Goal: Task Accomplishment & Management: Manage account settings

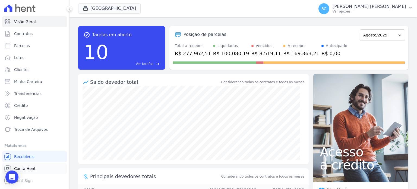
click at [34, 168] on link "Conta Hent" at bounding box center [34, 168] width 65 height 11
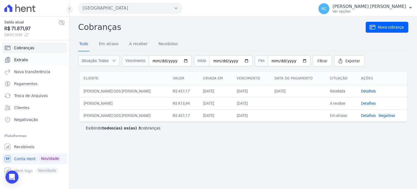
click at [31, 62] on link "Extrato" at bounding box center [34, 59] width 65 height 11
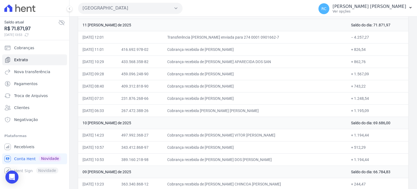
scroll to position [54, 0]
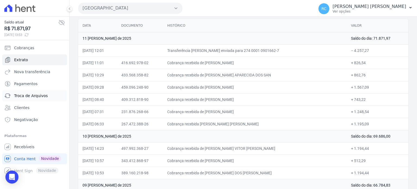
click at [39, 97] on span "Troca de Arquivos" at bounding box center [31, 95] width 34 height 5
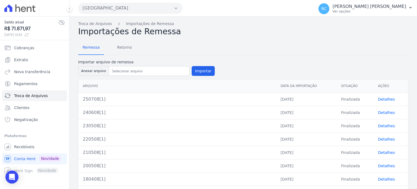
click at [143, 4] on button "Parque Das Flores" at bounding box center [130, 8] width 104 height 11
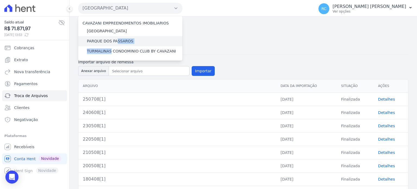
drag, startPoint x: 109, startPoint y: 52, endPoint x: 115, endPoint y: 40, distance: 13.3
click at [115, 40] on div "CAVAZANI EMPREENDIMENTOS IMOBILIARIOS PARQUE DAS FLORES PARQUE DOS PASSAROS TUR…" at bounding box center [130, 38] width 104 height 45
click at [115, 40] on label "PARQUE DOS PASSAROS" at bounding box center [110, 41] width 46 height 6
click at [0, 0] on input "PARQUE DOS PASSAROS" at bounding box center [0, 0] width 0 height 0
click at [115, 40] on label "PARQUE DOS PASSAROS" at bounding box center [110, 41] width 46 height 6
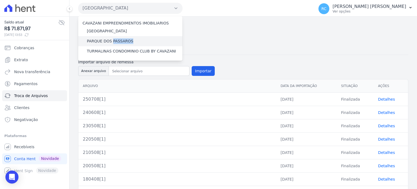
click at [0, 0] on input "PARQUE DOS PASSAROS" at bounding box center [0, 0] width 0 height 0
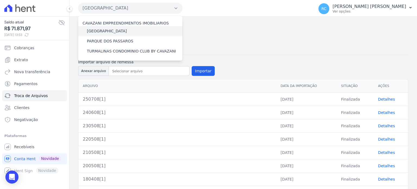
click at [118, 28] on label "[GEOGRAPHIC_DATA]" at bounding box center [107, 31] width 40 height 6
click at [0, 0] on input "[GEOGRAPHIC_DATA]" at bounding box center [0, 0] width 0 height 0
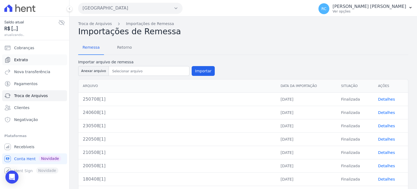
click at [37, 60] on link "Extrato" at bounding box center [34, 59] width 65 height 11
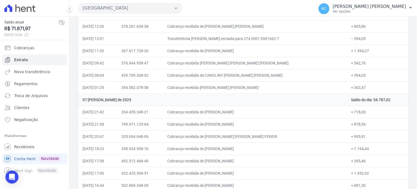
scroll to position [326, 0]
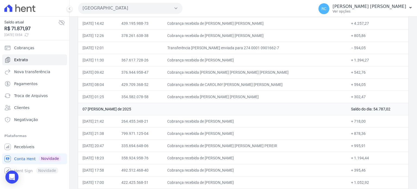
drag, startPoint x: 278, startPoint y: 94, endPoint x: 224, endPoint y: 98, distance: 54.7
click at [224, 98] on td "Cobrança recebida de DANIELE MARIA ALMEIDA LOPES" at bounding box center [255, 96] width 184 height 12
copy td "DANIELE MARIA ALMEIDA LOPE"
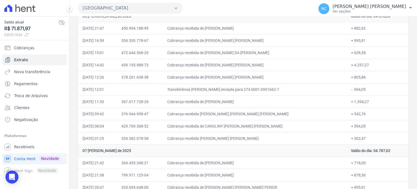
scroll to position [271, 0]
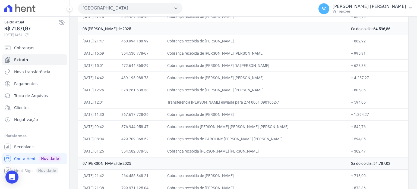
drag, startPoint x: 361, startPoint y: 100, endPoint x: 346, endPoint y: 102, distance: 15.6
click at [347, 102] on td "− 594,05" at bounding box center [378, 102] width 62 height 12
copy td "594,05"
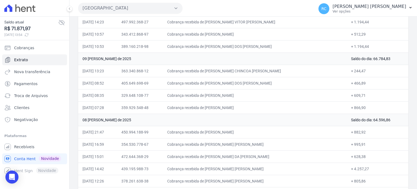
scroll to position [190, 0]
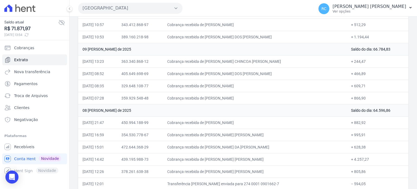
click at [157, 8] on button "Parque Das Flores" at bounding box center [130, 8] width 104 height 11
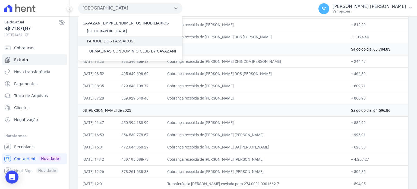
click at [119, 41] on label "PARQUE DOS PASSAROS" at bounding box center [110, 41] width 46 height 6
click at [0, 0] on input "PARQUE DOS PASSAROS" at bounding box center [0, 0] width 0 height 0
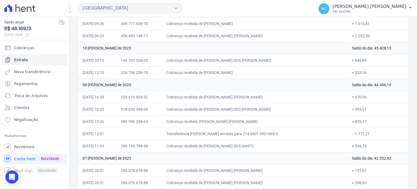
scroll to position [109, 0]
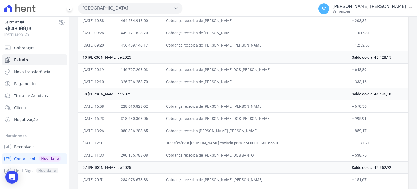
drag, startPoint x: 361, startPoint y: 141, endPoint x: 345, endPoint y: 145, distance: 16.8
click at [347, 145] on td "− 1.171,21" at bounding box center [377, 142] width 61 height 12
copy td "1.171,21"
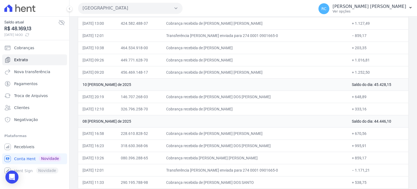
click at [154, 9] on button "Parque Dos Passaros" at bounding box center [130, 8] width 104 height 11
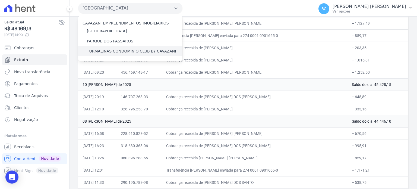
click at [104, 50] on label "TURMALINAS CONDOMINIO CLUB BY CAVAZANI" at bounding box center [131, 51] width 89 height 6
click at [0, 0] on input "TURMALINAS CONDOMINIO CLUB BY CAVAZANI" at bounding box center [0, 0] width 0 height 0
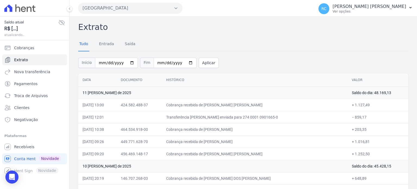
click at [131, 6] on button "Parque Dos Passaros" at bounding box center [130, 8] width 104 height 11
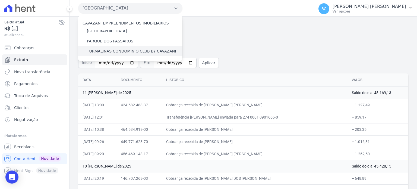
click at [115, 51] on label "TURMALINAS CONDOMINIO CLUB BY CAVAZANI" at bounding box center [131, 51] width 89 height 6
click at [0, 0] on input "TURMALINAS CONDOMINIO CLUB BY CAVAZANI" at bounding box center [0, 0] width 0 height 0
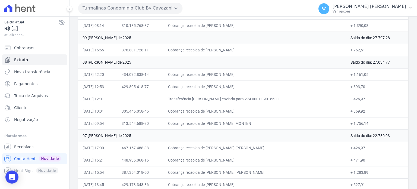
scroll to position [190, 0]
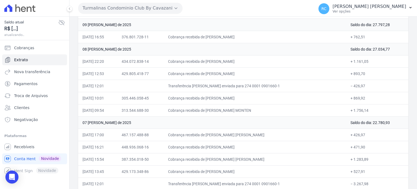
drag, startPoint x: 357, startPoint y: 85, endPoint x: 347, endPoint y: 88, distance: 10.7
click at [346, 87] on td "− 426,97" at bounding box center [377, 86] width 62 height 12
copy td "426,97"
drag, startPoint x: 267, startPoint y: 73, endPoint x: 225, endPoint y: 72, distance: 42.3
click at [225, 72] on td "Cobrança recebida de JOSEFA LOURENCO DA SILVA" at bounding box center [255, 73] width 182 height 12
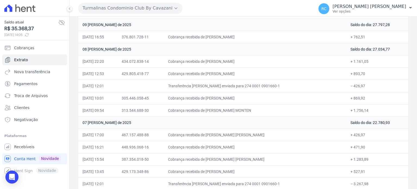
copy td "JOSEFA LOURENCO DA SIL"
drag, startPoint x: 270, startPoint y: 109, endPoint x: 225, endPoint y: 112, distance: 45.4
click at [225, 112] on td "Cobrança recebida de NAYARA KELLY FIGUEIREDO MONTEN" at bounding box center [255, 110] width 182 height 12
copy td "NAYARA KELLY FIGUEIRED"
drag, startPoint x: 267, startPoint y: 98, endPoint x: 225, endPoint y: 96, distance: 42.4
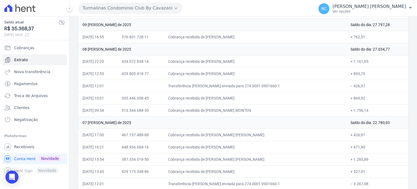
click at [225, 96] on td "Cobrança recebida de ALESSANDRA OLIVEIRA DA SILVA" at bounding box center [255, 98] width 182 height 12
copy td "ALESSANDRA OLIVEIRA"
drag, startPoint x: 267, startPoint y: 71, endPoint x: 224, endPoint y: 71, distance: 43.4
click at [224, 71] on td "Cobrança recebida de JOSEFA LOURENCO DA SILVA" at bounding box center [255, 73] width 182 height 12
drag, startPoint x: 257, startPoint y: 59, endPoint x: 224, endPoint y: 59, distance: 33.4
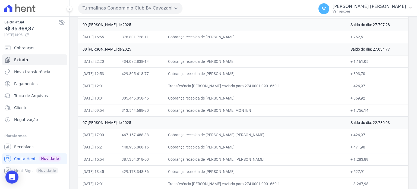
click at [224, 59] on td "Cobrança recebida de TATIANE SILVA LIMA" at bounding box center [255, 61] width 182 height 12
copy td "TATIANE SILVA LIM"
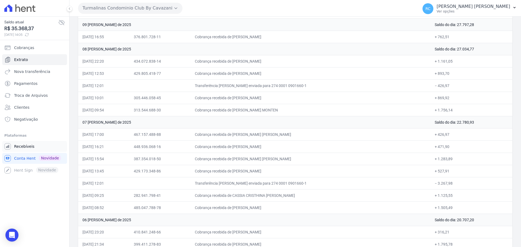
click at [47, 144] on link "Recebíveis" at bounding box center [34, 146] width 65 height 11
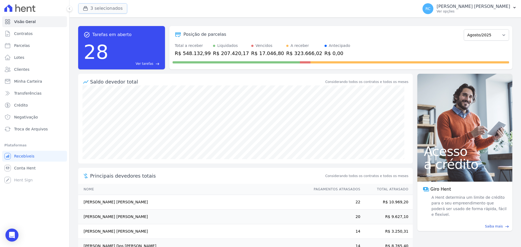
click at [115, 6] on button "3 selecionados" at bounding box center [102, 8] width 49 height 10
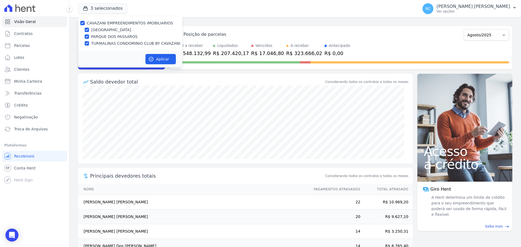
click at [193, 7] on div "3 selecionados CAVAZANI EMPREENDIMENTOS IMOBILIARIOS PARQUE DAS FLORES PARQUE D…" at bounding box center [247, 9] width 338 height 18
click at [203, 19] on div "task_alt Tarefas em aberto 28 Ver tarefas east Posição de parcelas Dezembro/202…" at bounding box center [295, 132] width 452 height 230
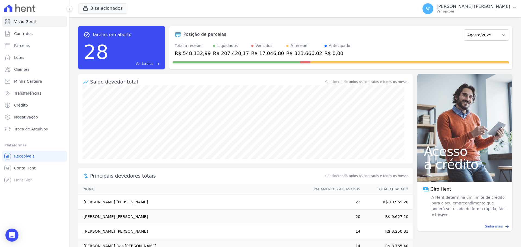
click at [152, 62] on span "Ver tarefas" at bounding box center [145, 63] width 18 height 5
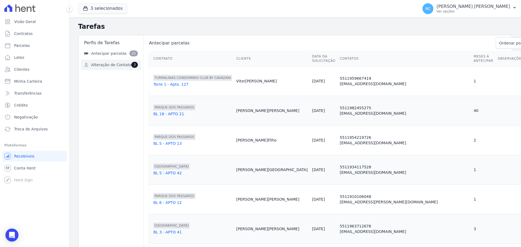
click at [115, 67] on span "Alteração de Contato" at bounding box center [111, 65] width 40 height 6
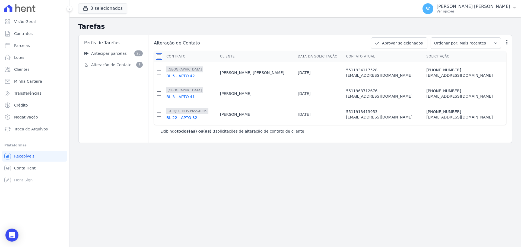
click at [158, 58] on input "checkbox" at bounding box center [159, 57] width 4 height 4
checkbox input "true"
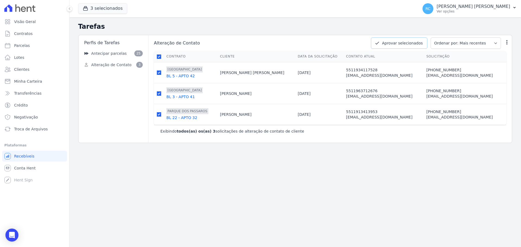
click at [405, 45] on button "Aprovar selecionados" at bounding box center [399, 42] width 56 height 11
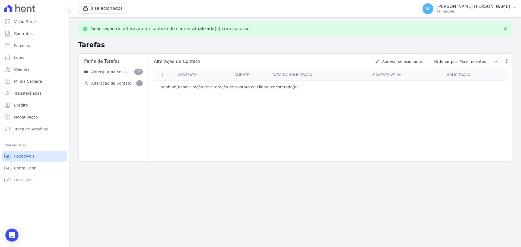
click at [29, 152] on link "Recebíveis" at bounding box center [34, 156] width 65 height 11
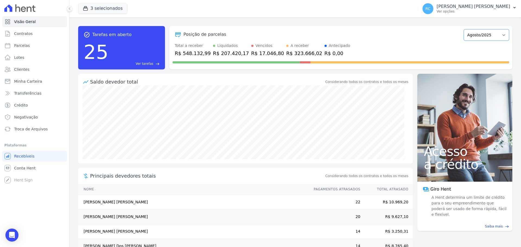
click at [417, 35] on select "Dezembro/2021 Janeiro/2022 Fevereiro/2022 Março/2022 Abril/2022 Maio/2022 Junho…" at bounding box center [486, 34] width 45 height 11
click at [34, 44] on link "Parcelas" at bounding box center [34, 45] width 65 height 11
select select
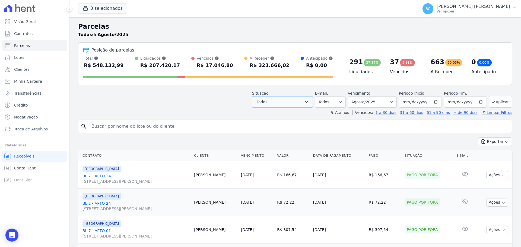
click at [301, 99] on button "Todos" at bounding box center [282, 101] width 61 height 11
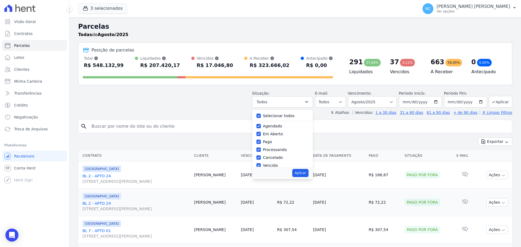
click at [282, 117] on label "Selecionar todos" at bounding box center [279, 116] width 32 height 4
click at [261, 117] on input "Selecionar todos" at bounding box center [258, 116] width 4 height 4
checkbox input "false"
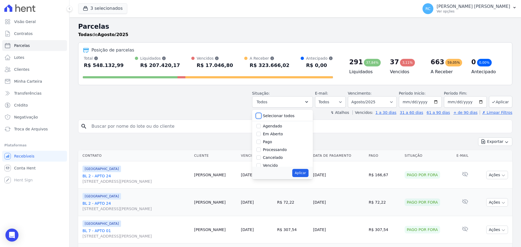
checkbox input "false"
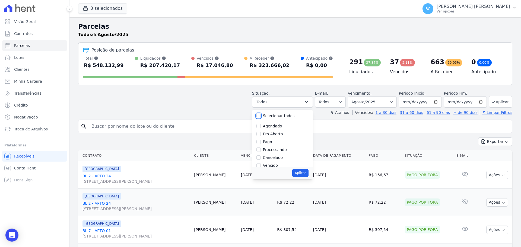
checkbox input "false"
click at [275, 131] on label "Vencido" at bounding box center [270, 129] width 15 height 4
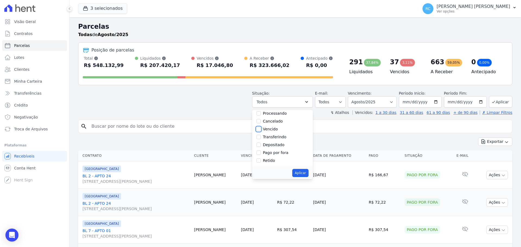
click at [261, 131] on input "Vencido" at bounding box center [258, 129] width 4 height 4
checkbox input "true"
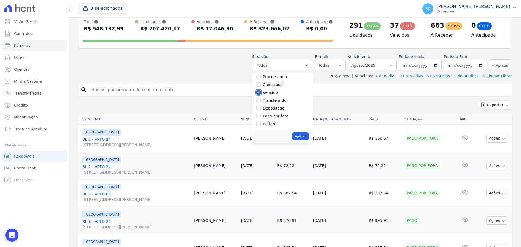
scroll to position [27, 0]
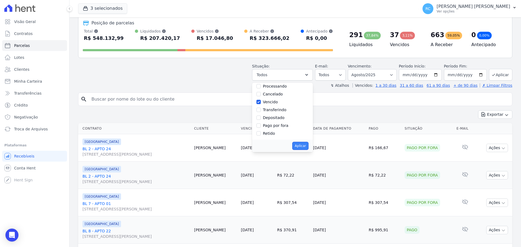
click at [307, 145] on button "Aplicar" at bounding box center [300, 146] width 16 height 8
select select "overdue"
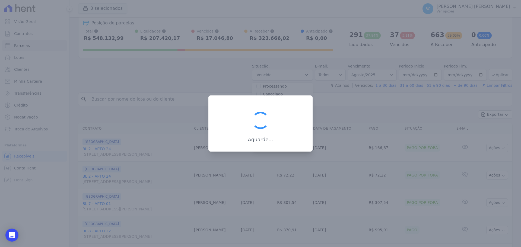
scroll to position [10, 0]
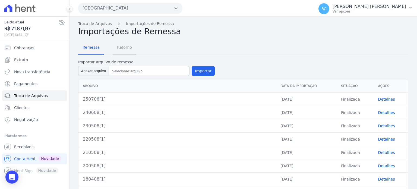
click at [122, 47] on span "Retorno" at bounding box center [124, 47] width 21 height 11
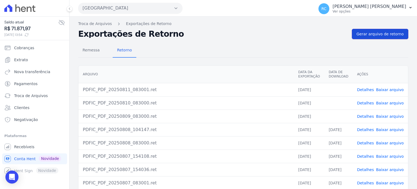
click at [374, 38] on link "Gerar arquivo de retorno" at bounding box center [380, 34] width 56 height 10
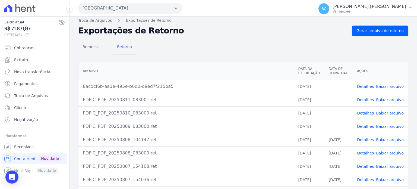
scroll to position [54, 0]
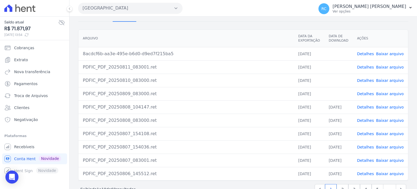
click at [386, 108] on link "Baixar arquivo" at bounding box center [390, 107] width 28 height 4
click at [388, 94] on link "Baixar arquivo" at bounding box center [390, 93] width 28 height 4
click at [384, 78] on link "Baixar arquivo" at bounding box center [390, 80] width 28 height 4
click at [387, 66] on link "Baixar arquivo" at bounding box center [390, 67] width 28 height 4
click at [382, 52] on link "Baixar arquivo" at bounding box center [390, 54] width 28 height 4
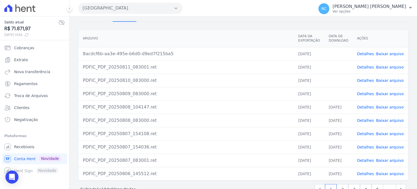
scroll to position [36, 0]
click at [382, 53] on link "Baixar arquivo" at bounding box center [390, 54] width 28 height 4
drag, startPoint x: 114, startPoint y: 4, endPoint x: 121, endPoint y: 11, distance: 10.0
click at [113, 4] on button "Parque Das Flores" at bounding box center [130, 8] width 104 height 11
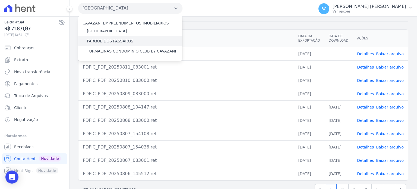
click at [112, 41] on label "PARQUE DOS PASSAROS" at bounding box center [110, 41] width 46 height 6
click at [0, 0] on input "PARQUE DOS PASSAROS" at bounding box center [0, 0] width 0 height 0
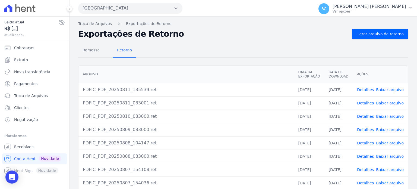
click at [141, 5] on button "Parque Das Flores" at bounding box center [130, 8] width 104 height 11
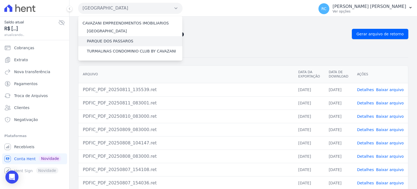
click at [110, 40] on label "PARQUE DOS PASSAROS" at bounding box center [110, 41] width 46 height 6
click at [0, 0] on input "PARQUE DOS PASSAROS" at bounding box center [0, 0] width 0 height 0
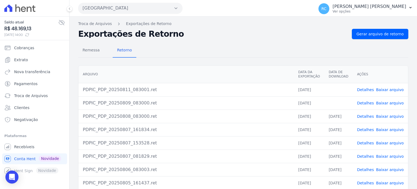
click at [382, 115] on link "Baixar arquivo" at bounding box center [390, 116] width 28 height 4
click at [385, 103] on link "Baixar arquivo" at bounding box center [390, 103] width 28 height 4
click at [386, 89] on link "Baixar arquivo" at bounding box center [390, 89] width 28 height 4
click at [145, 5] on button "Parque Dos Passaros" at bounding box center [130, 8] width 104 height 11
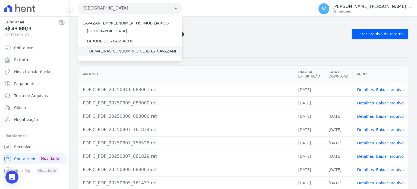
click at [113, 51] on label "TURMALINAS CONDOMINIO CLUB BY CAVAZANI" at bounding box center [131, 51] width 89 height 6
click at [0, 0] on input "TURMALINAS CONDOMINIO CLUB BY CAVAZANI" at bounding box center [0, 0] width 0 height 0
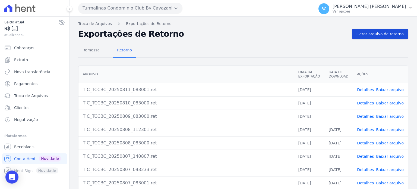
click at [374, 36] on span "Gerar arquivo de retorno" at bounding box center [379, 33] width 47 height 5
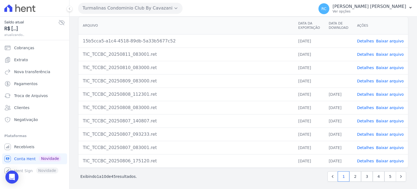
scroll to position [68, 0]
click at [388, 80] on link "Baixar arquivo" at bounding box center [390, 80] width 28 height 4
click at [384, 66] on link "Baixar arquivo" at bounding box center [390, 66] width 28 height 4
click at [387, 53] on link "Baixar arquivo" at bounding box center [390, 53] width 28 height 4
click at [388, 40] on link "Baixar arquivo" at bounding box center [390, 40] width 28 height 4
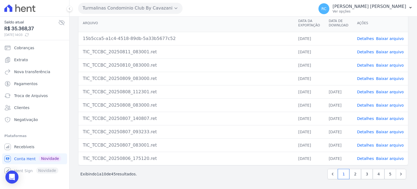
scroll to position [50, 0]
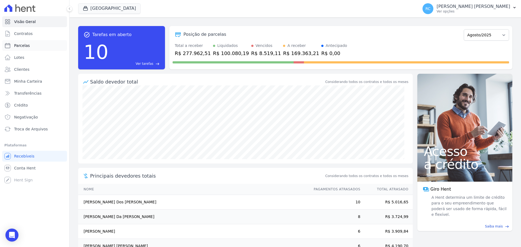
click at [26, 46] on span "Parcelas" at bounding box center [22, 45] width 16 height 5
select select
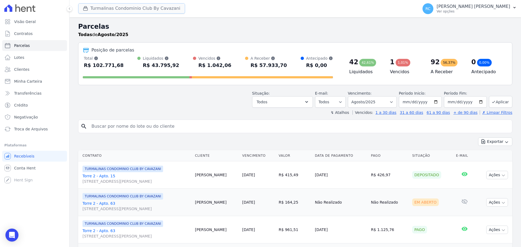
click at [108, 8] on button "Turmalinas Condominio Club By Cavazani" at bounding box center [131, 8] width 107 height 10
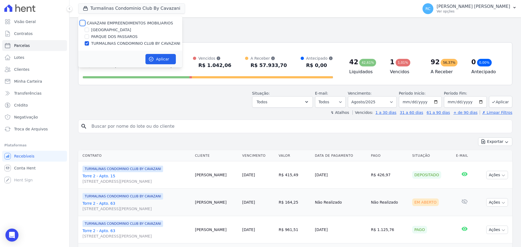
click at [80, 24] on input "CAVAZANI EMPREENDIMENTOS IMOBILIARIOS" at bounding box center [82, 23] width 4 height 4
checkbox input "true"
click at [161, 62] on button "Aplicar" at bounding box center [160, 59] width 30 height 10
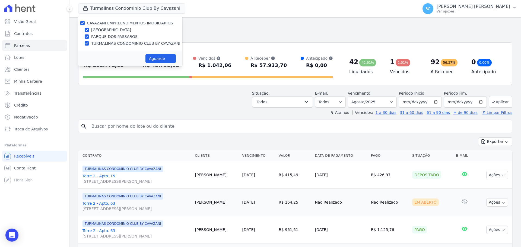
select select
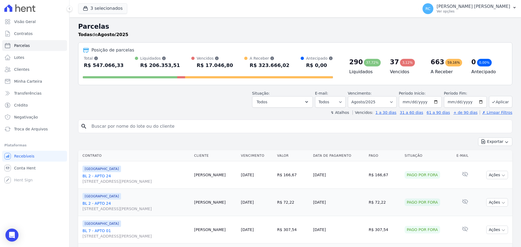
drag, startPoint x: 138, startPoint y: 121, endPoint x: 136, endPoint y: 125, distance: 4.0
click at [138, 122] on div "search" at bounding box center [295, 127] width 434 height 14
click at [136, 125] on input "search" at bounding box center [299, 126] width 422 height 11
click at [138, 126] on input "search" at bounding box center [299, 126] width 422 height 11
click at [163, 126] on input "search" at bounding box center [299, 126] width 422 height 11
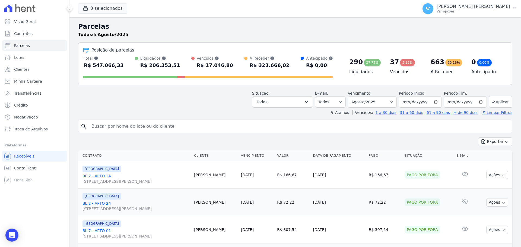
click at [185, 127] on input "search" at bounding box center [299, 126] width 422 height 11
paste input "Ivanildo farias feliciano"
type input "Ivanildo farias feliciano"
select select
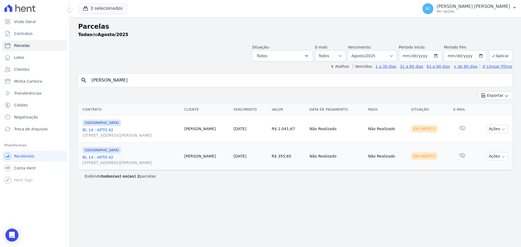
click at [99, 129] on link "BL 14 - APTO 42 Rua Arminda de Lima, 20, SALA 04, Centro" at bounding box center [130, 132] width 97 height 11
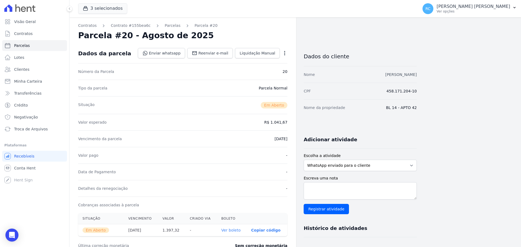
click at [385, 73] on link "IVANILDO FARIAS FELICIANO" at bounding box center [400, 74] width 31 height 4
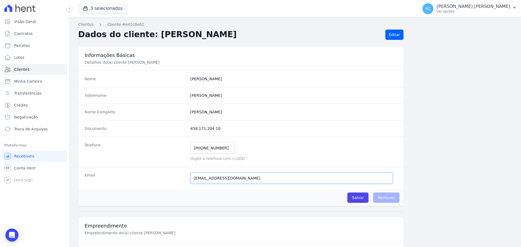
click at [228, 179] on input "FELICIANOIVANILDOFARIAS@GMAIL.COM" at bounding box center [291, 178] width 203 height 11
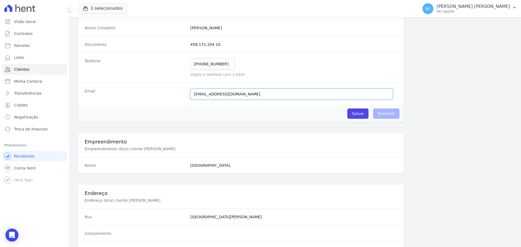
scroll to position [163, 0]
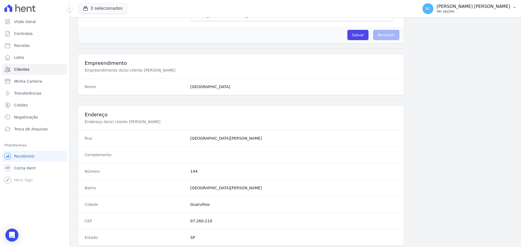
click at [515, 13] on button "RC Raquel Costa de Almeida Ver opções" at bounding box center [469, 8] width 103 height 15
click at [492, 23] on link "Perfil do empreendimento" at bounding box center [486, 23] width 69 height 10
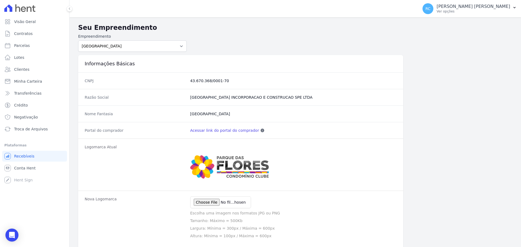
click at [214, 131] on link "Acessar link do portal do comprador" at bounding box center [224, 130] width 69 height 5
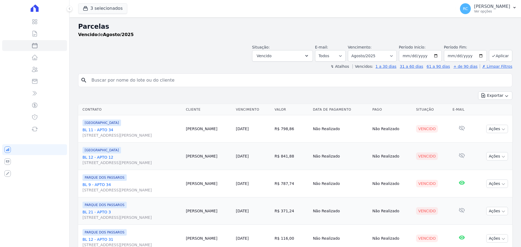
select select
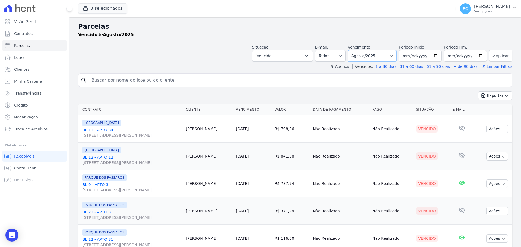
click at [376, 57] on select "[GEOGRAPHIC_DATA] por período ──────── Todos os meses Dezembro/2021 [GEOGRAPHIC…" at bounding box center [372, 55] width 49 height 11
select select "all"
click at [351, 50] on select "[GEOGRAPHIC_DATA] por período ──────── Todos os meses Dezembro/2021 [GEOGRAPHIC…" at bounding box center [372, 55] width 49 height 11
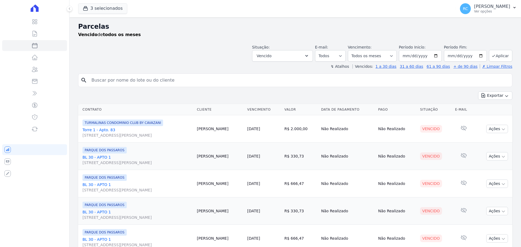
select select
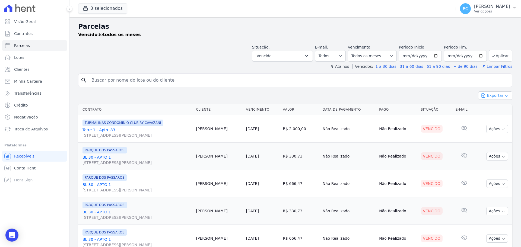
click at [482, 98] on icon "button" at bounding box center [483, 95] width 5 height 5
click at [484, 118] on span "Exportar CSV" at bounding box center [494, 117] width 29 height 5
click at [7, 233] on div "Open Intercom Messenger" at bounding box center [12, 235] width 14 height 14
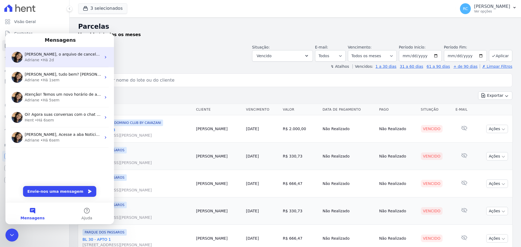
click at [70, 63] on div "Adriane • Há 2d" at bounding box center [63, 60] width 77 height 6
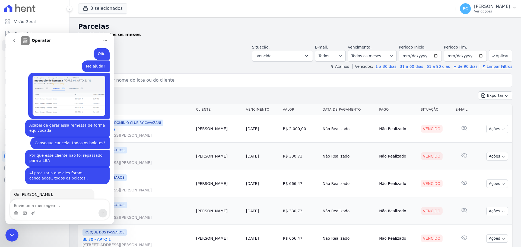
scroll to position [1835, 0]
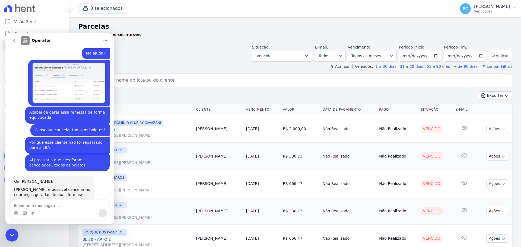
click at [14, 233] on icon "Fechar mensagem da Intercom" at bounding box center [12, 235] width 7 height 7
